Goal: Information Seeking & Learning: Learn about a topic

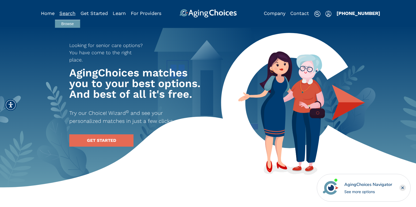
click at [60, 13] on link "Search" at bounding box center [67, 13] width 16 height 6
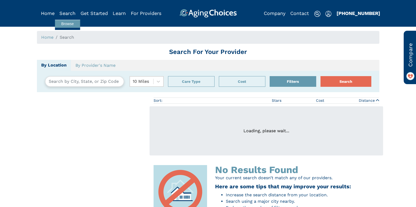
type input "[GEOGRAPHIC_DATA], [US_STATE], [GEOGRAPHIC_DATA] 06033"
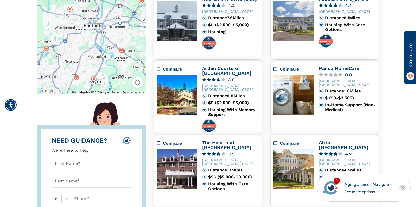
scroll to position [115, 0]
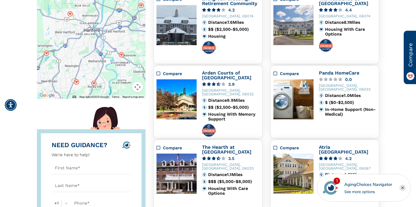
click at [403, 190] on rect "Close" at bounding box center [403, 188] width 6 height 6
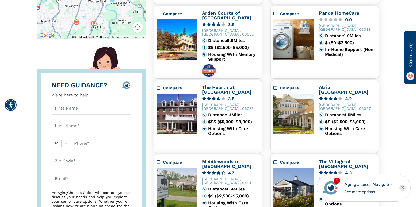
scroll to position [197, 0]
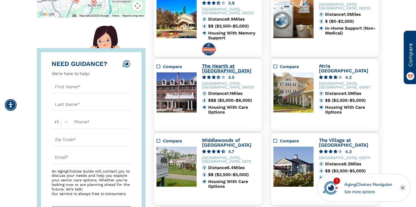
click at [215, 65] on link "The Hearth at Glastonbury" at bounding box center [227, 68] width 50 height 10
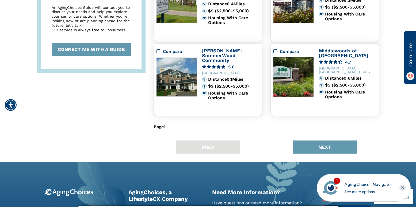
scroll to position [369, 0]
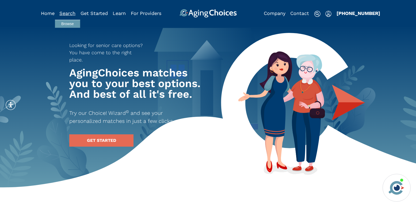
click at [65, 14] on link "Search" at bounding box center [67, 13] width 16 height 6
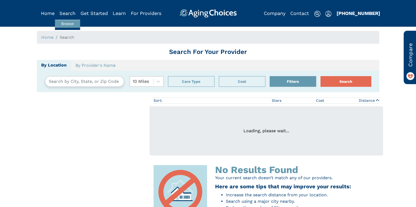
type input "[GEOGRAPHIC_DATA], [US_STATE], [GEOGRAPHIC_DATA] 06033"
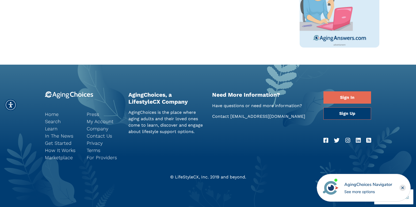
scroll to position [439, 0]
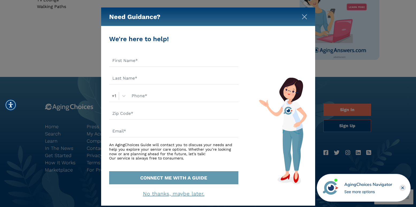
click at [305, 16] on img "Close" at bounding box center [304, 16] width 5 height 5
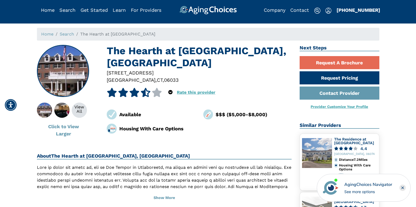
scroll to position [0, 0]
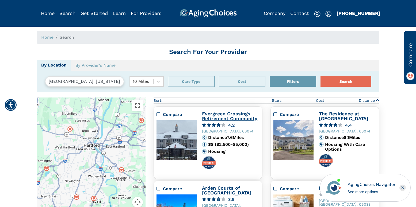
click at [218, 118] on link "Evergreen Crossings Retirement Community" at bounding box center [229, 116] width 55 height 10
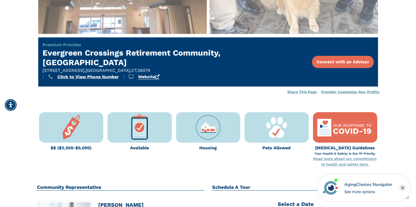
scroll to position [234, 0]
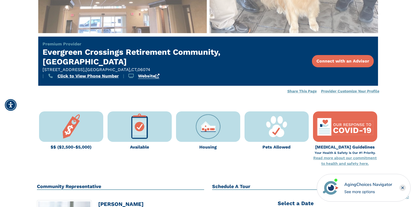
click at [337, 155] on div "Read more about our commitment to health and safety here." at bounding box center [345, 160] width 64 height 11
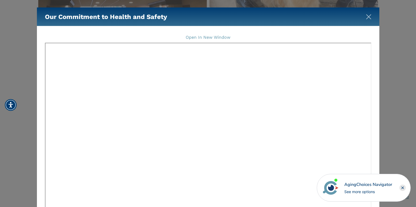
click at [368, 15] on img "Close" at bounding box center [368, 16] width 5 height 5
